Goal: Check status: Check status

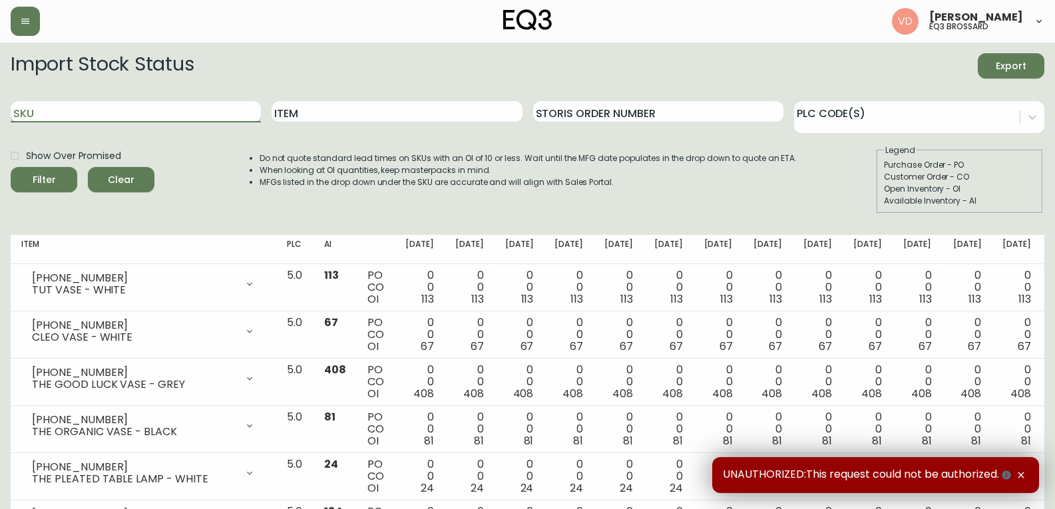
click at [183, 117] on input "SKU" at bounding box center [136, 111] width 250 height 21
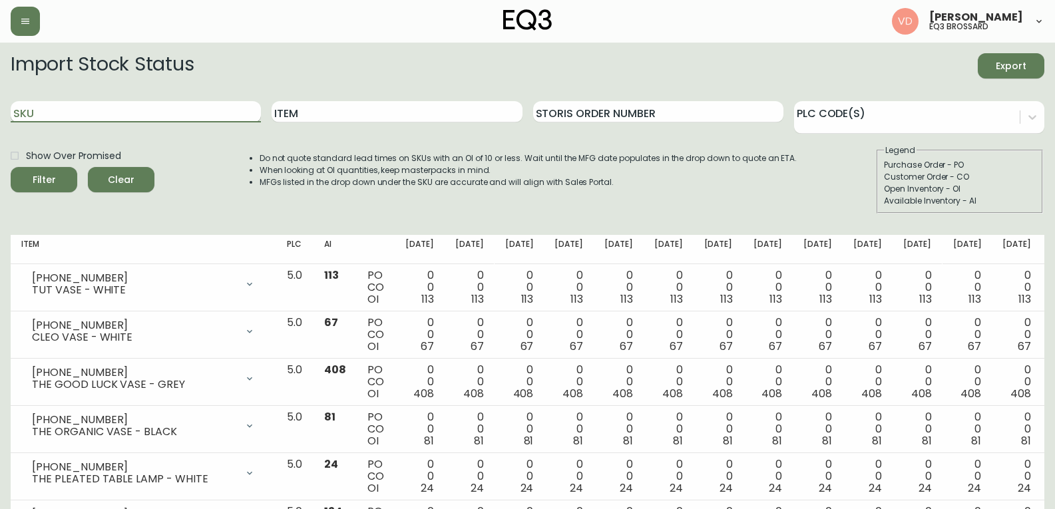
paste input "[PHONE_NUMBER]"
click at [11, 167] on button "Filter" at bounding box center [44, 179] width 67 height 25
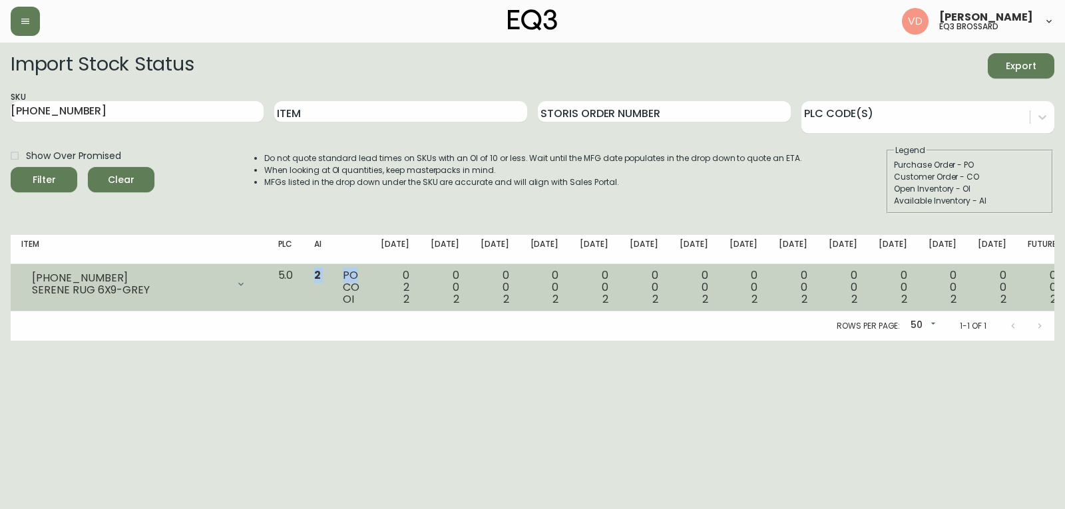
drag, startPoint x: 360, startPoint y: 276, endPoint x: 401, endPoint y: 278, distance: 41.4
click at [401, 278] on tr "1190-208-7 SERENE RUG 6X9-GREY Opening Balance 4 ( Oct 13, 2025 ) Customer Orde…" at bounding box center [539, 287] width 1056 height 47
click at [409, 287] on div "0 2 2" at bounding box center [395, 288] width 29 height 36
click at [420, 288] on td "0 2 2" at bounding box center [395, 287] width 50 height 47
drag, startPoint x: 454, startPoint y: 288, endPoint x: 444, endPoint y: 293, distance: 11.0
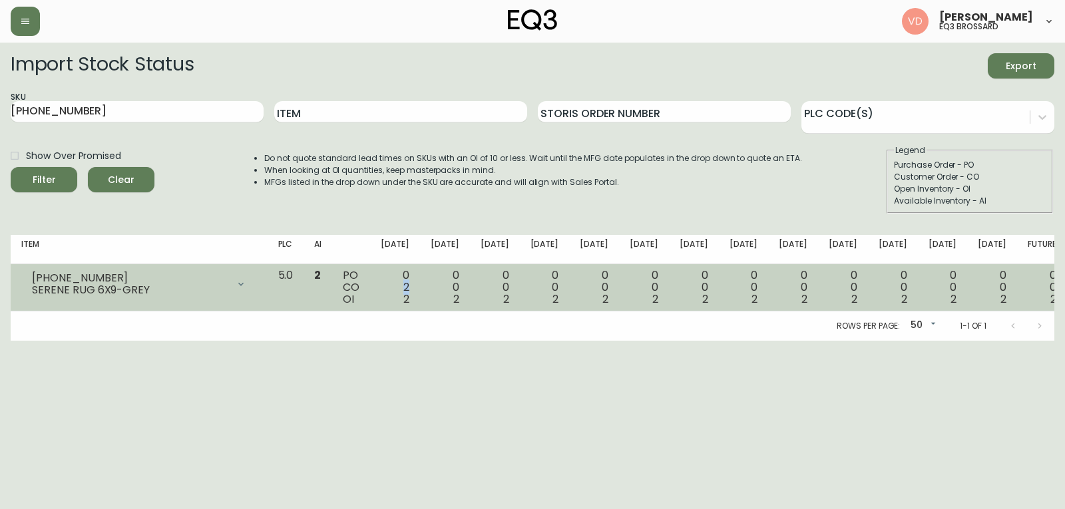
click at [420, 290] on td "0 2 2" at bounding box center [395, 287] width 50 height 47
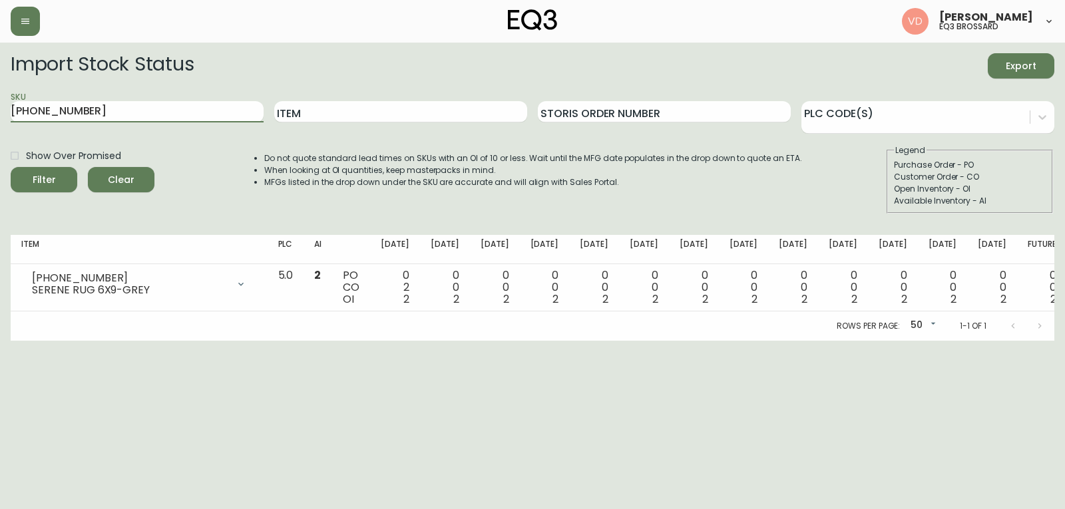
drag, startPoint x: 128, startPoint y: 112, endPoint x: 0, endPoint y: 106, distance: 127.9
click at [0, 106] on main "Import Stock Status Export SKU 1190-208-7 Item Storis Order Number PLC Code(s) …" at bounding box center [532, 192] width 1065 height 298
paste input "3190-586"
click at [11, 167] on button "Filter" at bounding box center [44, 179] width 67 height 25
drag, startPoint x: 187, startPoint y: 121, endPoint x: 47, endPoint y: 100, distance: 141.4
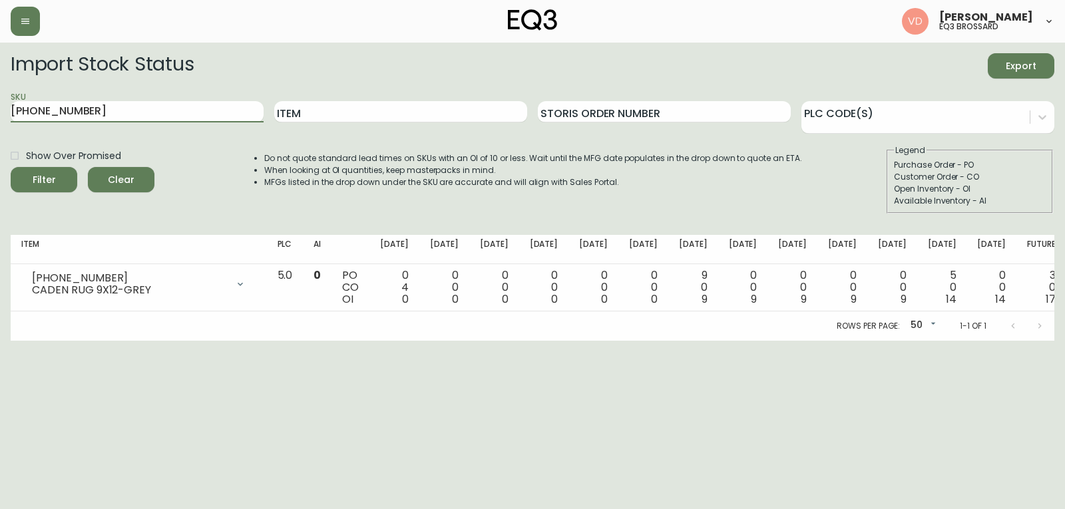
click at [0, 95] on main "Import Stock Status Export SKU 3190-586-7 Item Storis Order Number PLC Code(s) …" at bounding box center [532, 192] width 1065 height 298
paste input "020-663-13-A"
click at [11, 167] on button "Filter" at bounding box center [44, 179] width 67 height 25
drag, startPoint x: 196, startPoint y: 97, endPoint x: 45, endPoint y: 97, distance: 151.8
click at [45, 97] on div "SKU 3020-663-13-A" at bounding box center [137, 112] width 253 height 43
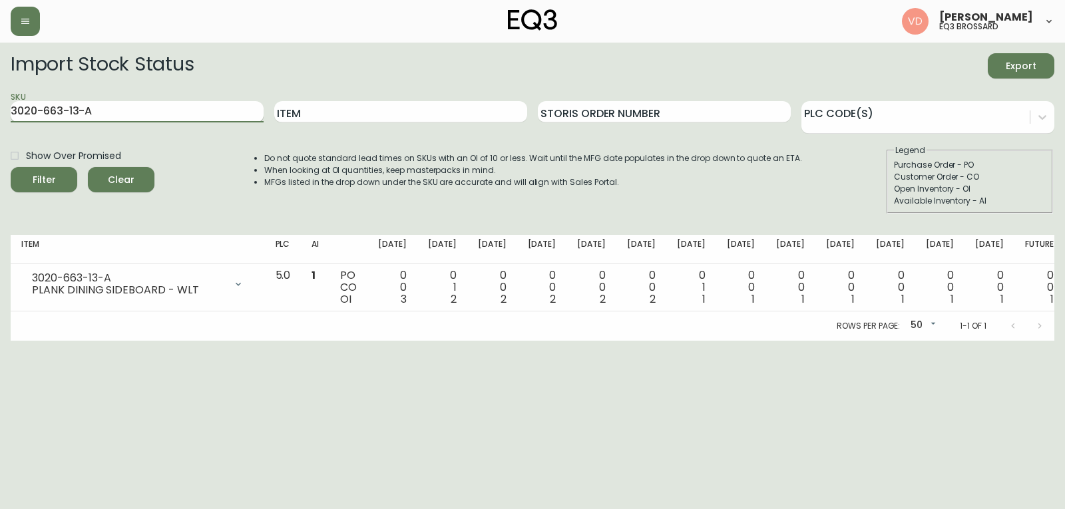
click at [114, 106] on input "3020-663-13-A" at bounding box center [137, 111] width 253 height 21
click at [0, 97] on main "Import Stock Status Export SKU 3020-663-13-A Item Storis Order Number PLC Code(…" at bounding box center [532, 192] width 1065 height 298
paste input "5-13-B"
type input "3020-665-13-B"
click at [11, 167] on button "Filter" at bounding box center [44, 179] width 67 height 25
